Goal: Task Accomplishment & Management: Use online tool/utility

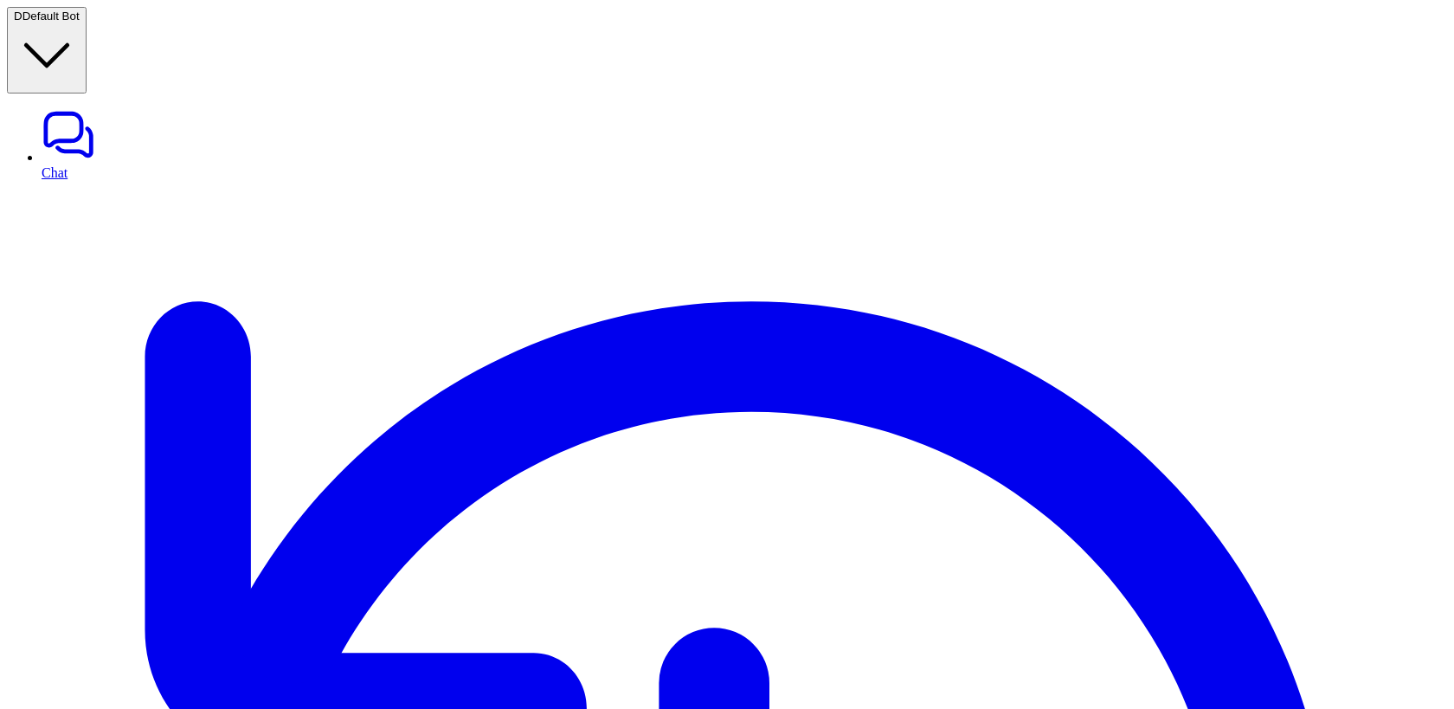
type textarea "**********"
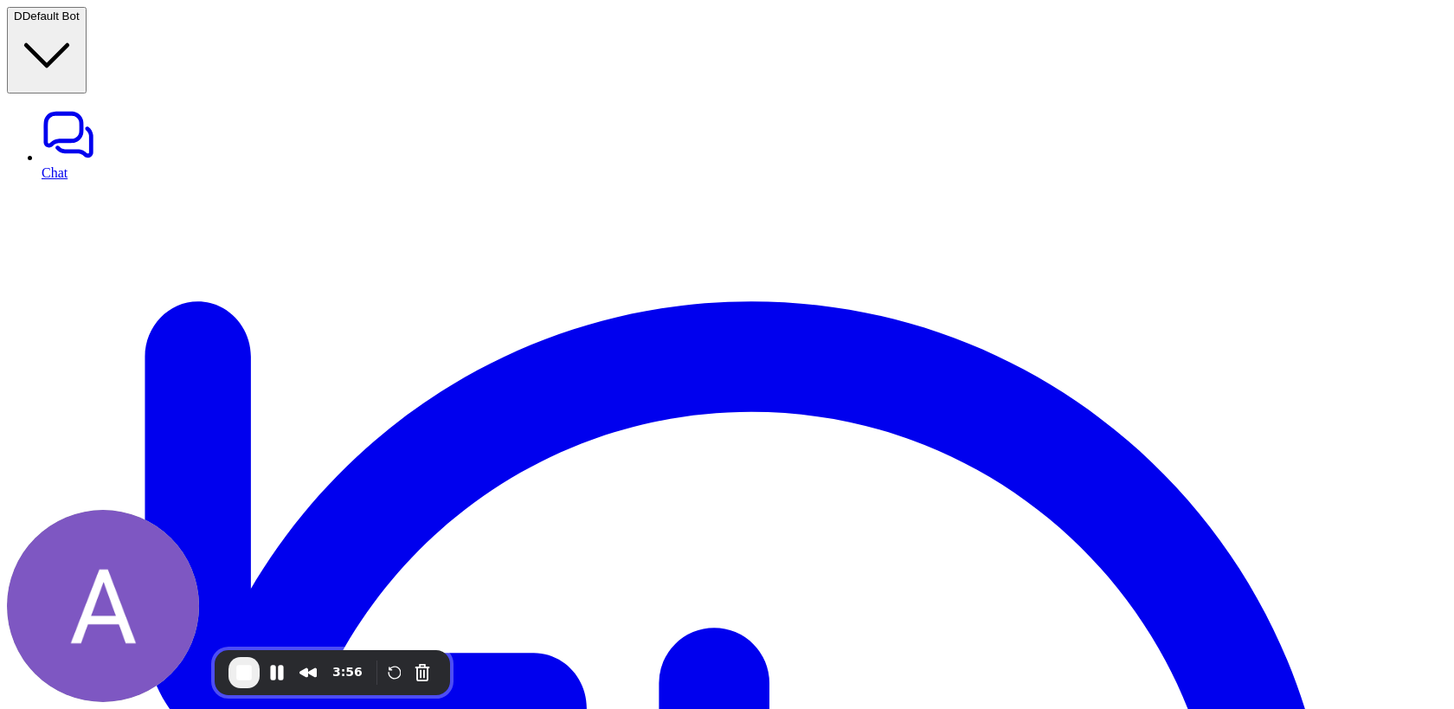
scroll to position [69, 0]
